Goal: Task Accomplishment & Management: Use online tool/utility

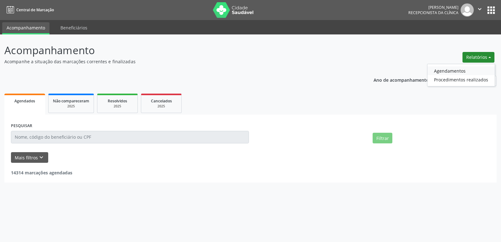
click at [452, 70] on link "Agendamentos" at bounding box center [460, 70] width 67 height 9
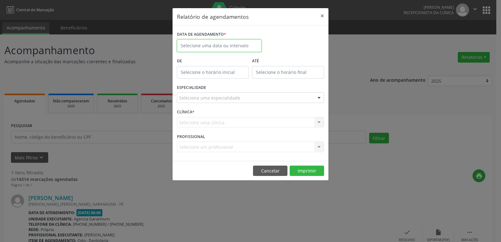
click at [226, 41] on input "text" at bounding box center [219, 45] width 84 height 13
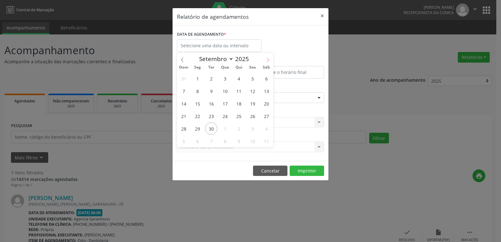
click at [270, 61] on span at bounding box center [268, 58] width 11 height 11
select select "9"
click at [241, 78] on span "2" at bounding box center [239, 78] width 12 height 12
type input "[DATE]"
click at [241, 78] on span "2" at bounding box center [239, 78] width 12 height 12
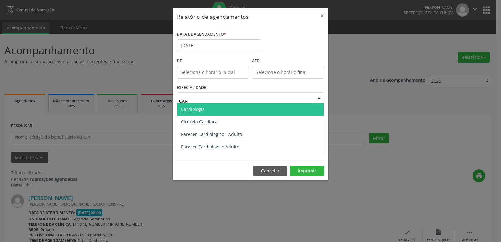
type input "CARD"
click at [222, 105] on span "Cardiologia" at bounding box center [250, 109] width 146 height 13
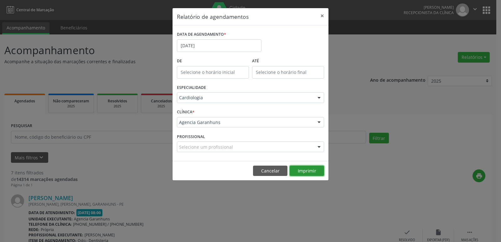
click at [309, 171] on button "Imprimir" at bounding box center [306, 171] width 34 height 11
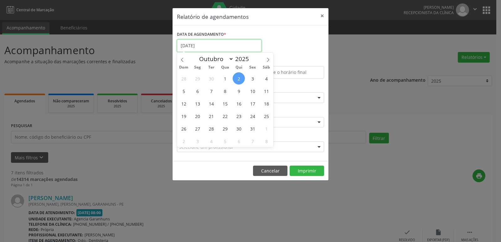
click at [233, 47] on input "[DATE]" at bounding box center [219, 45] width 84 height 13
click at [240, 90] on span "9" at bounding box center [239, 91] width 12 height 12
type input "[DATE]"
click at [240, 90] on span "9" at bounding box center [239, 91] width 12 height 12
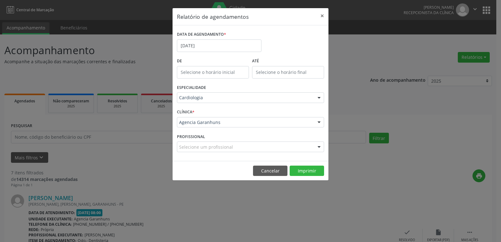
click at [240, 90] on div "ESPECIALIDADE Cardiologia Todas as especialidades Alergologia Angiologia Arritm…" at bounding box center [250, 95] width 150 height 24
click at [299, 167] on button "Imprimir" at bounding box center [306, 171] width 34 height 11
click at [228, 93] on div "Cardiologia" at bounding box center [250, 97] width 147 height 11
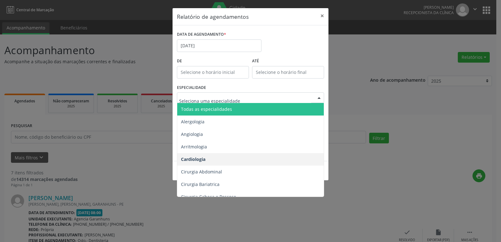
click at [228, 93] on div at bounding box center [250, 97] width 147 height 11
click at [233, 44] on input "[DATE]" at bounding box center [219, 45] width 84 height 13
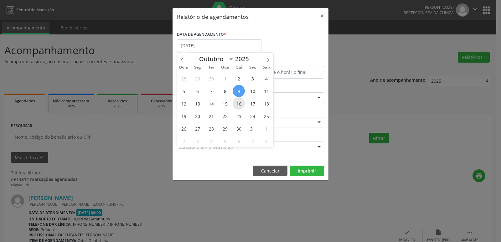
click at [237, 101] on span "16" at bounding box center [239, 103] width 12 height 12
type input "[DATE]"
click at [237, 101] on span "16" at bounding box center [239, 103] width 12 height 12
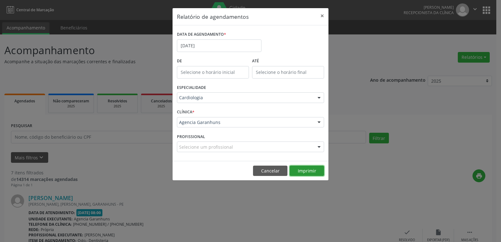
click at [299, 171] on button "Imprimir" at bounding box center [306, 171] width 34 height 11
click at [213, 45] on input "[DATE]" at bounding box center [219, 45] width 84 height 13
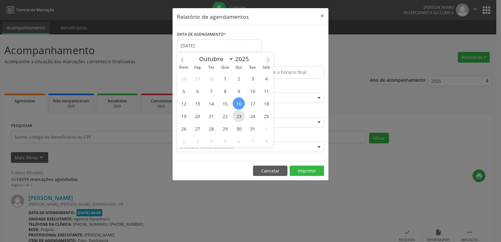
click at [242, 115] on span "23" at bounding box center [239, 116] width 12 height 12
type input "[DATE]"
click at [242, 115] on span "23" at bounding box center [239, 116] width 12 height 12
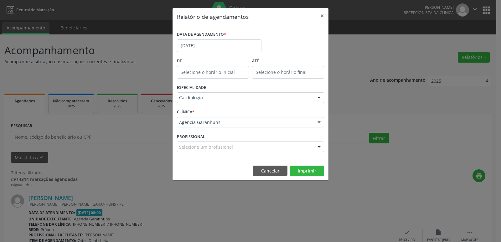
click at [297, 165] on footer "Cancelar Imprimir" at bounding box center [250, 171] width 156 height 20
click at [303, 173] on button "Imprimir" at bounding box center [306, 171] width 34 height 11
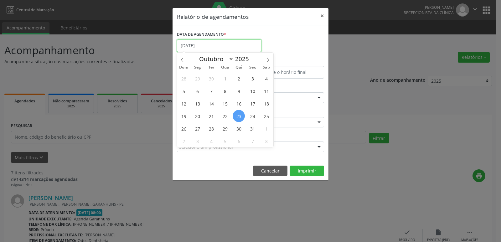
click at [216, 42] on input "[DATE]" at bounding box center [219, 45] width 84 height 13
click at [238, 130] on span "30" at bounding box center [239, 128] width 12 height 12
type input "[DATE]"
click at [238, 130] on span "30" at bounding box center [239, 128] width 12 height 12
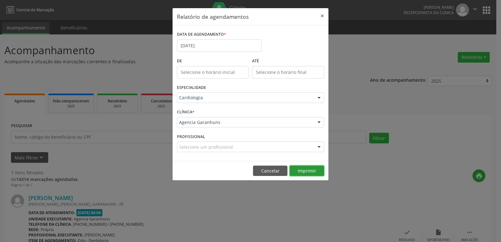
click at [301, 168] on button "Imprimir" at bounding box center [306, 171] width 34 height 11
click at [217, 89] on div "ESPECIALIDADE Cardiologia Todas as especialidades Alergologia Angiologia Arritm…" at bounding box center [250, 95] width 150 height 24
click at [218, 93] on div "ESPECIALIDADE Cardiologia Todas as especialidades Alergologia Angiologia Arritm…" at bounding box center [250, 95] width 150 height 24
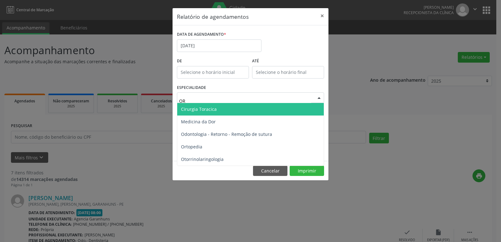
type input "ORT"
click at [201, 110] on span "Ortopedia" at bounding box center [191, 109] width 21 height 6
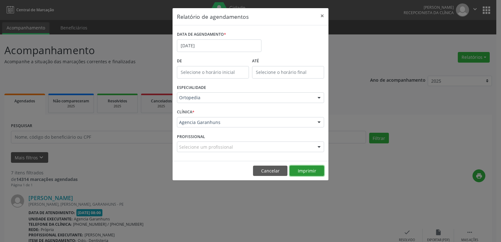
click at [309, 167] on button "Imprimir" at bounding box center [306, 171] width 34 height 11
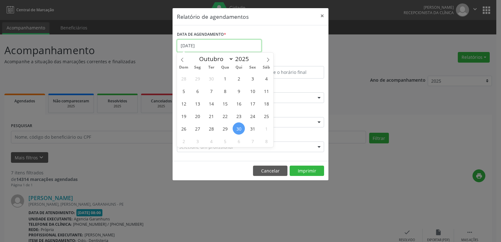
click at [226, 42] on input "[DATE]" at bounding box center [219, 45] width 84 height 13
click at [254, 127] on span "31" at bounding box center [252, 128] width 12 height 12
type input "[DATE]"
click at [254, 127] on span "31" at bounding box center [252, 128] width 12 height 12
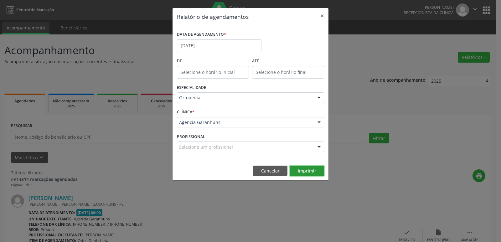
click at [304, 167] on button "Imprimir" at bounding box center [306, 171] width 34 height 11
click at [204, 42] on input "[DATE]" at bounding box center [219, 45] width 84 height 13
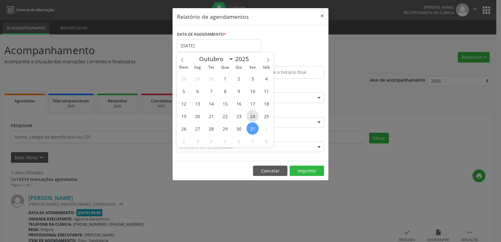
click at [248, 113] on span "24" at bounding box center [252, 116] width 12 height 12
type input "[DATE]"
click at [248, 113] on span "24" at bounding box center [252, 116] width 12 height 12
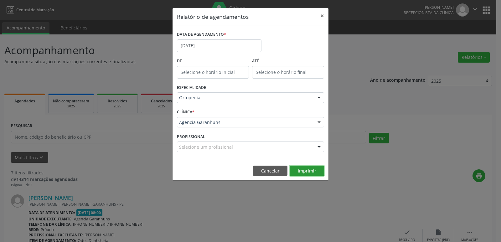
click at [313, 169] on button "Imprimir" at bounding box center [306, 171] width 34 height 11
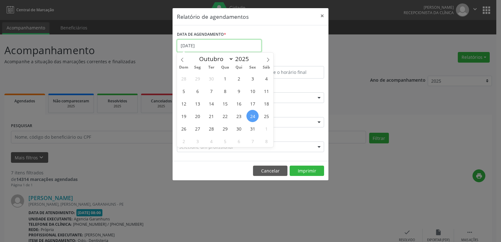
click at [216, 42] on input "[DATE]" at bounding box center [219, 45] width 84 height 13
click at [253, 102] on span "17" at bounding box center [252, 103] width 12 height 12
type input "[DATE]"
click at [253, 102] on span "17" at bounding box center [252, 103] width 12 height 12
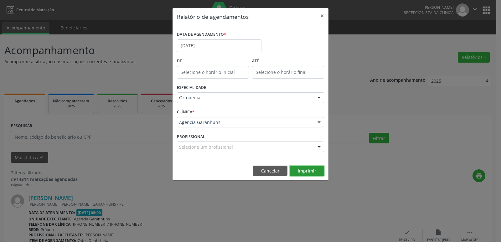
click at [300, 168] on button "Imprimir" at bounding box center [306, 171] width 34 height 11
click at [212, 43] on input "[DATE]" at bounding box center [219, 45] width 84 height 13
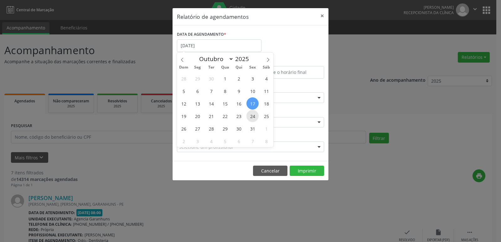
click at [254, 115] on span "24" at bounding box center [252, 116] width 12 height 12
type input "[DATE]"
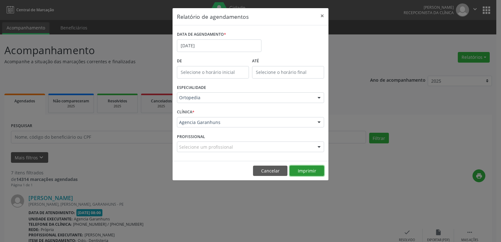
click at [304, 171] on button "Imprimir" at bounding box center [306, 171] width 34 height 11
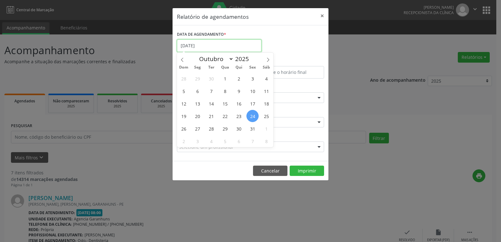
click at [228, 45] on input "[DATE]" at bounding box center [219, 45] width 84 height 13
click at [199, 128] on span "27" at bounding box center [197, 128] width 12 height 12
type input "[DATE]"
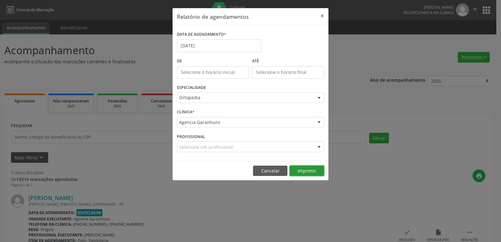
click at [306, 171] on button "Imprimir" at bounding box center [306, 171] width 34 height 11
click at [237, 44] on input "[DATE]" at bounding box center [219, 45] width 84 height 13
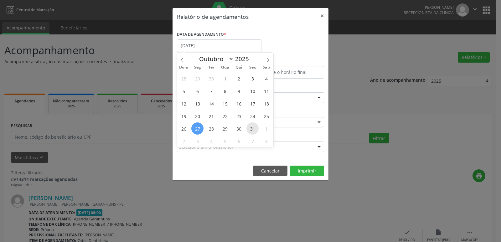
click at [258, 126] on span "31" at bounding box center [252, 128] width 12 height 12
type input "[DATE]"
click at [258, 126] on span "31" at bounding box center [252, 128] width 12 height 12
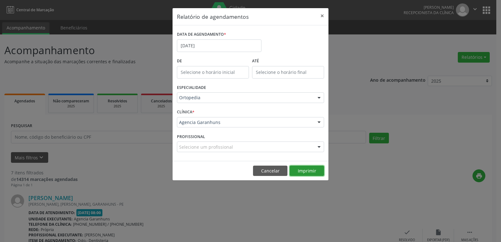
click at [305, 172] on button "Imprimir" at bounding box center [306, 171] width 34 height 11
